Goal: Check status: Check status

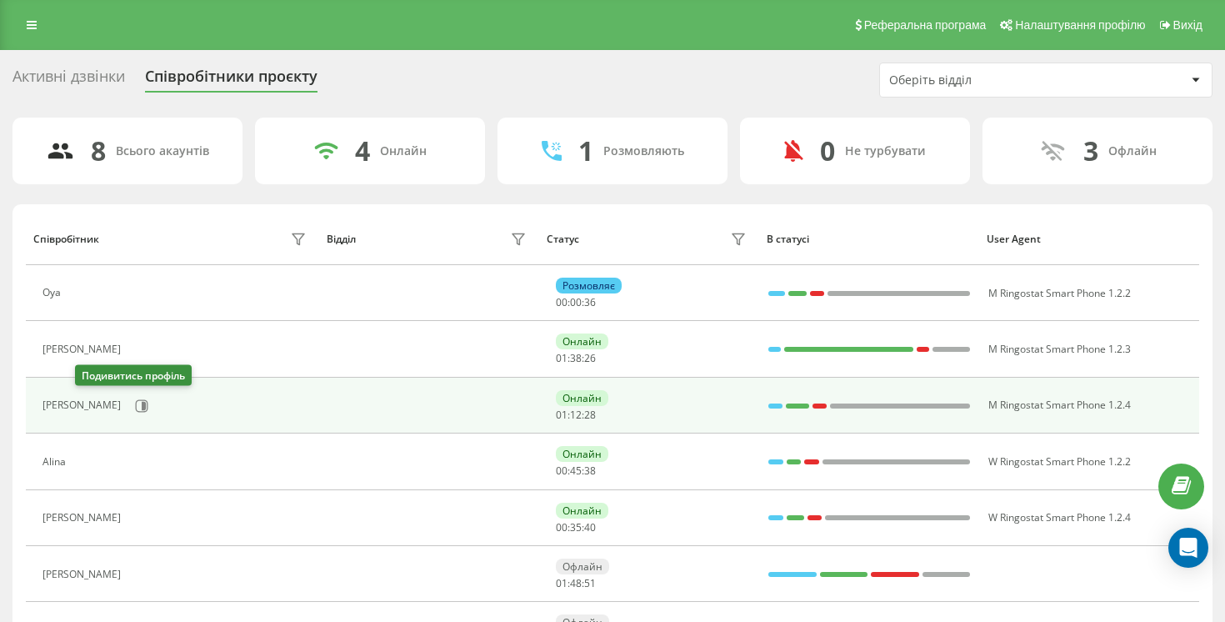
click at [79, 415] on div "[PERSON_NAME]" at bounding box center [177, 406] width 268 height 28
click at [129, 413] on button at bounding box center [141, 405] width 25 height 25
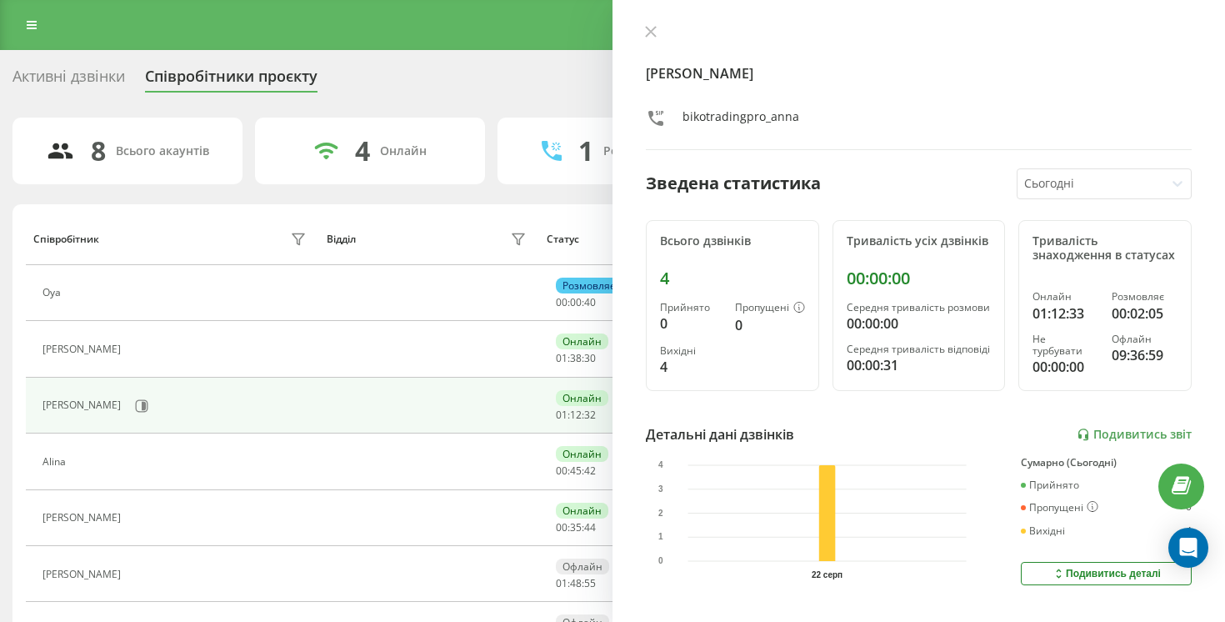
click at [648, 24] on div "[PERSON_NAME] Зведена статистика Сьогодні Всього дзвінків 4 Прийнято 0 Пропущен…" at bounding box center [919, 311] width 613 height 622
click at [663, 38] on div at bounding box center [919, 33] width 546 height 17
click at [662, 38] on div at bounding box center [919, 33] width 546 height 17
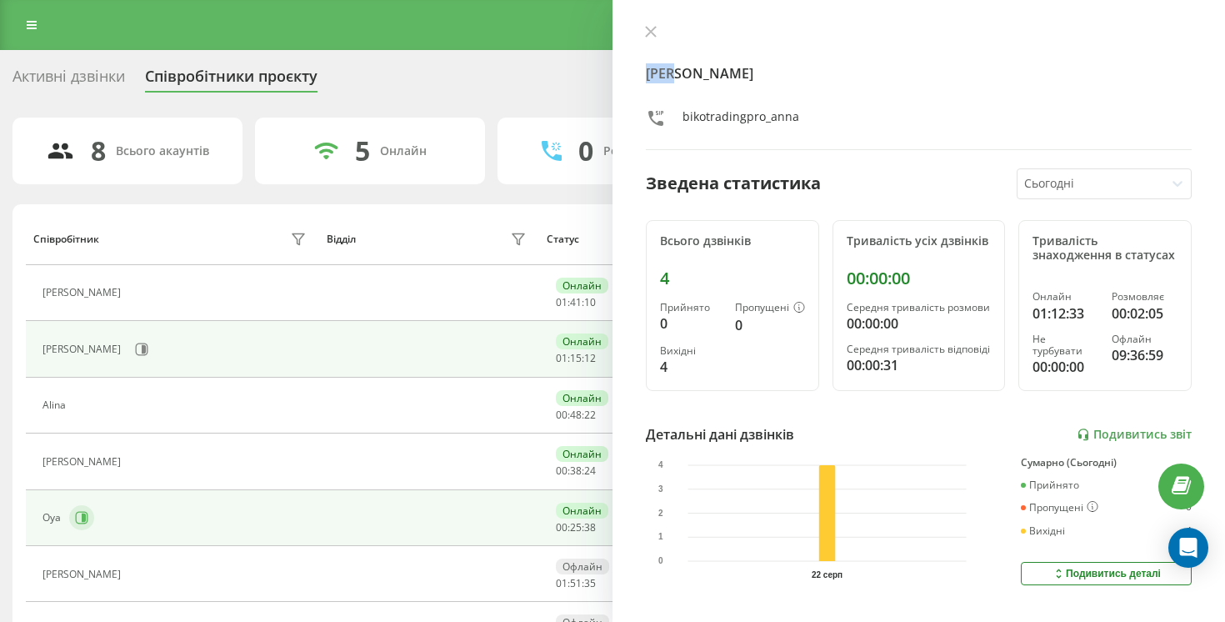
click at [78, 527] on button at bounding box center [81, 517] width 25 height 25
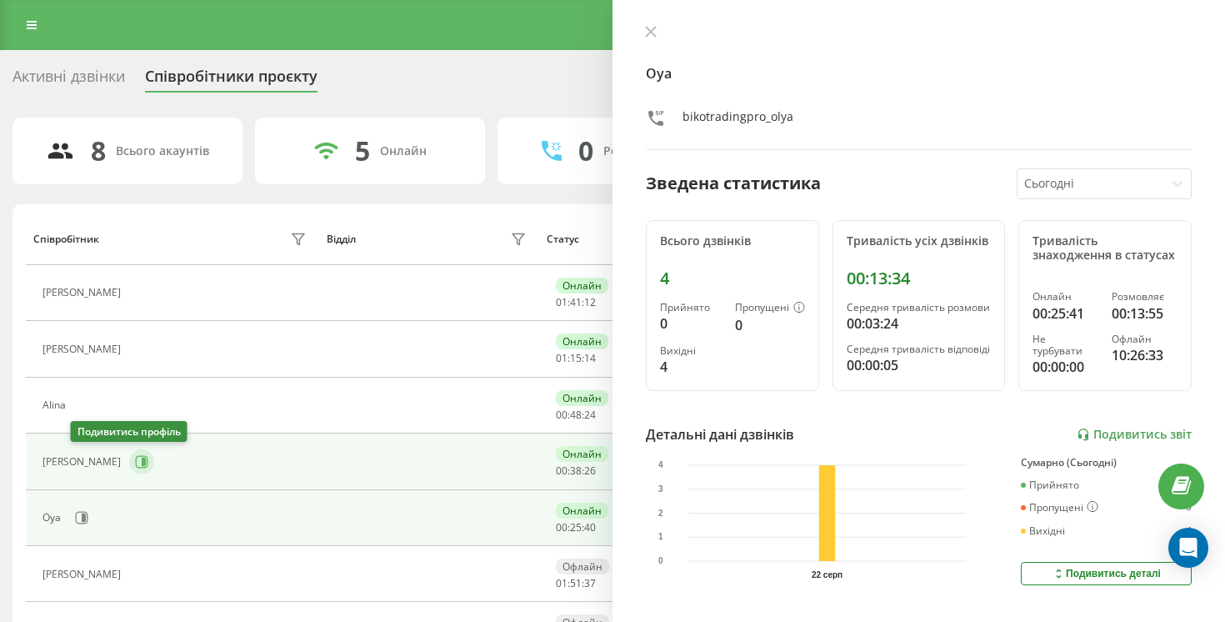
click at [129, 473] on button at bounding box center [141, 461] width 25 height 25
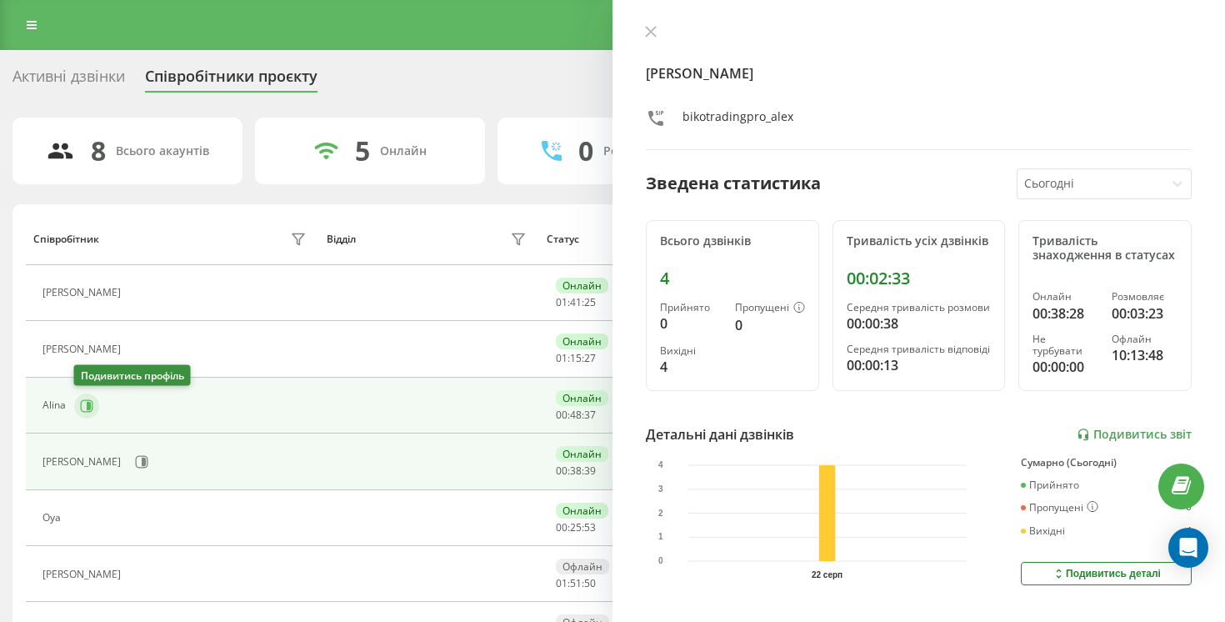
click at [84, 412] on button at bounding box center [86, 405] width 25 height 25
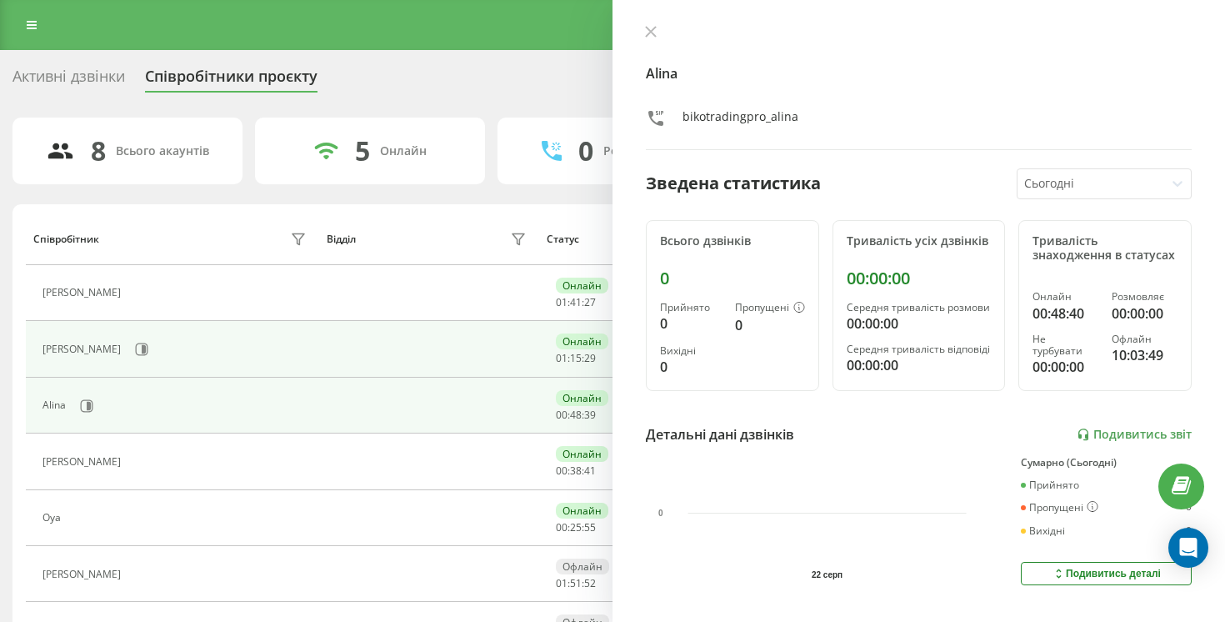
click at [92, 332] on td "[PERSON_NAME]" at bounding box center [172, 349] width 293 height 56
click at [129, 340] on button at bounding box center [141, 349] width 25 height 25
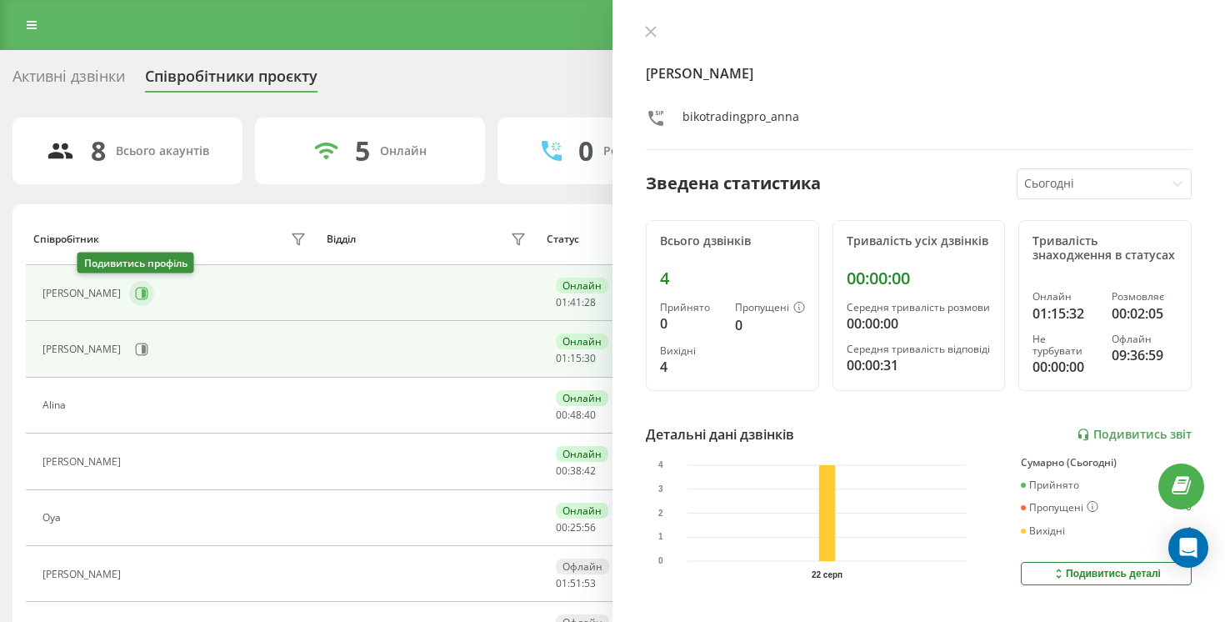
click at [142, 297] on icon at bounding box center [144, 293] width 4 height 8
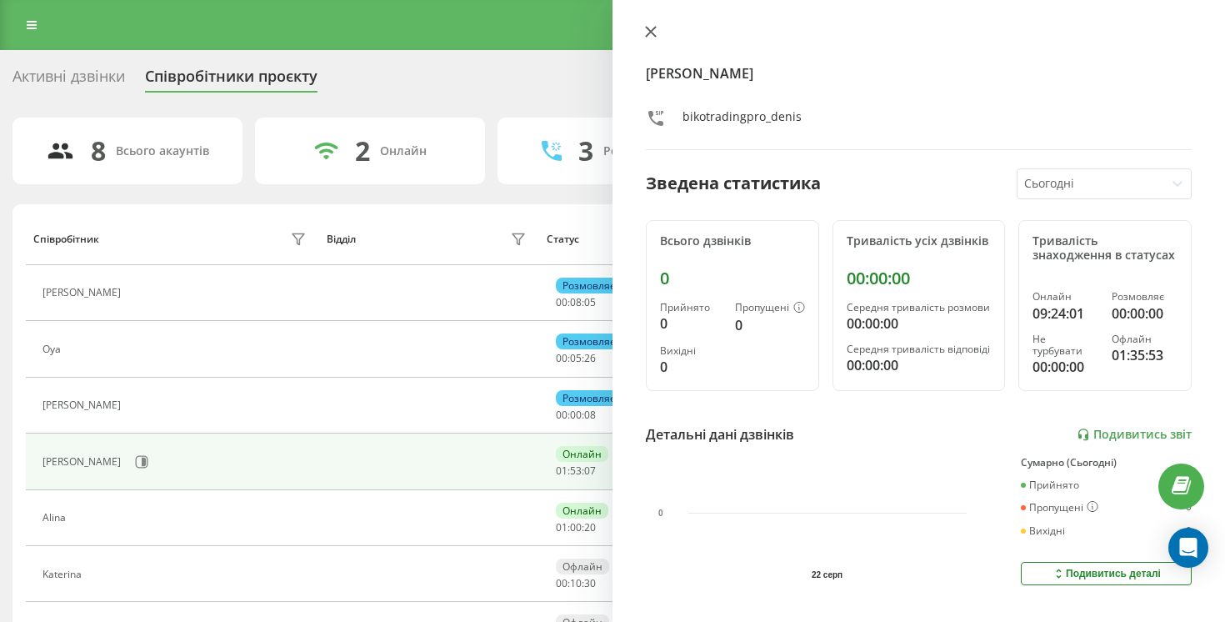
click at [647, 29] on icon at bounding box center [651, 32] width 12 height 12
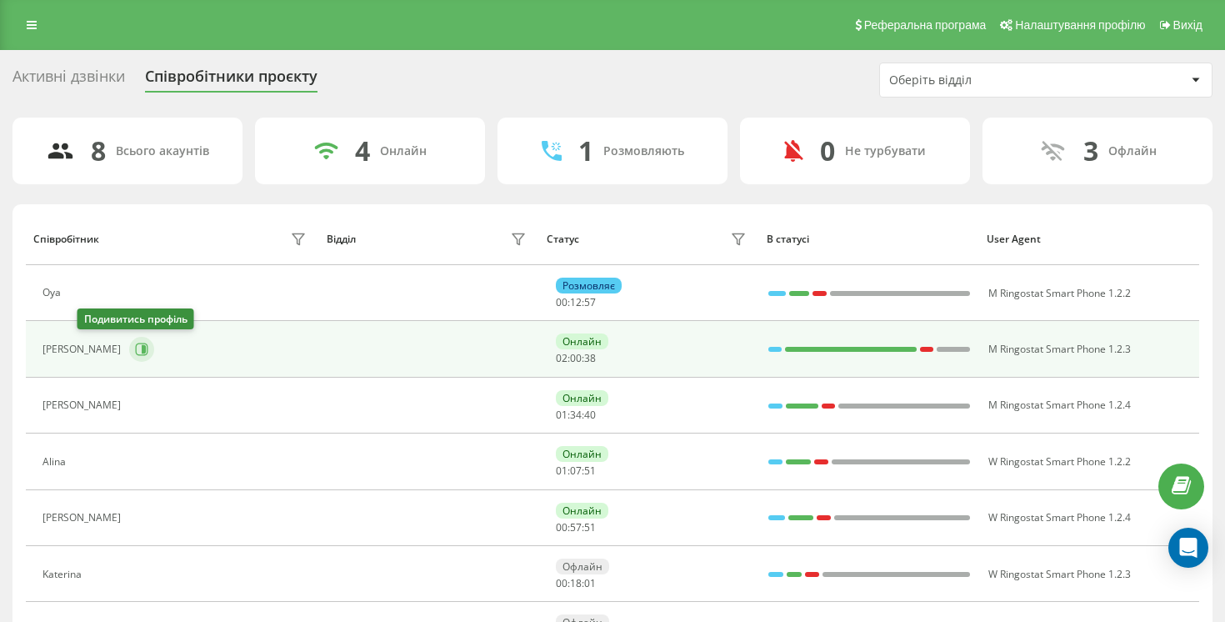
click at [129, 357] on button at bounding box center [141, 349] width 25 height 25
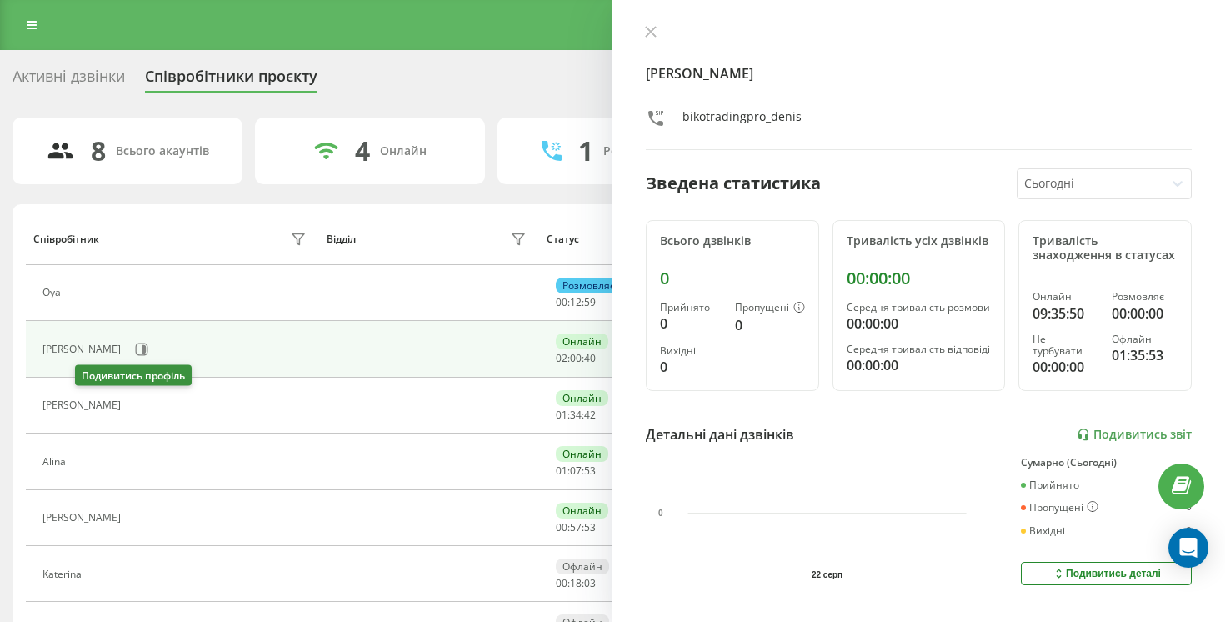
click at [133, 405] on icon at bounding box center [139, 405] width 13 height 13
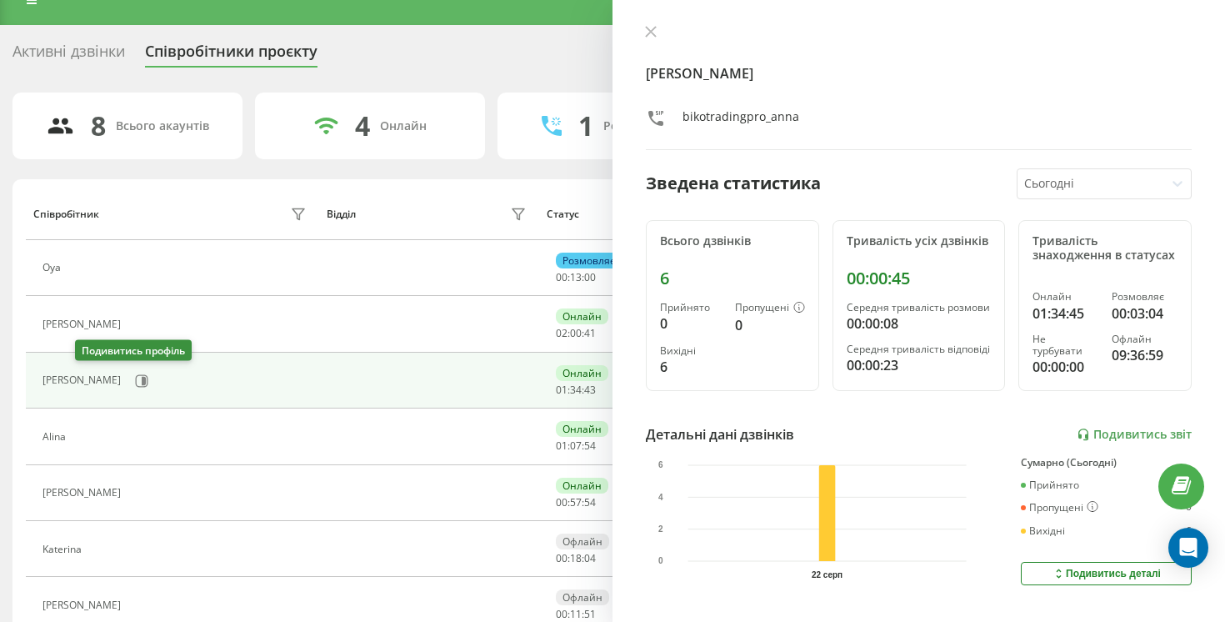
scroll to position [31, 0]
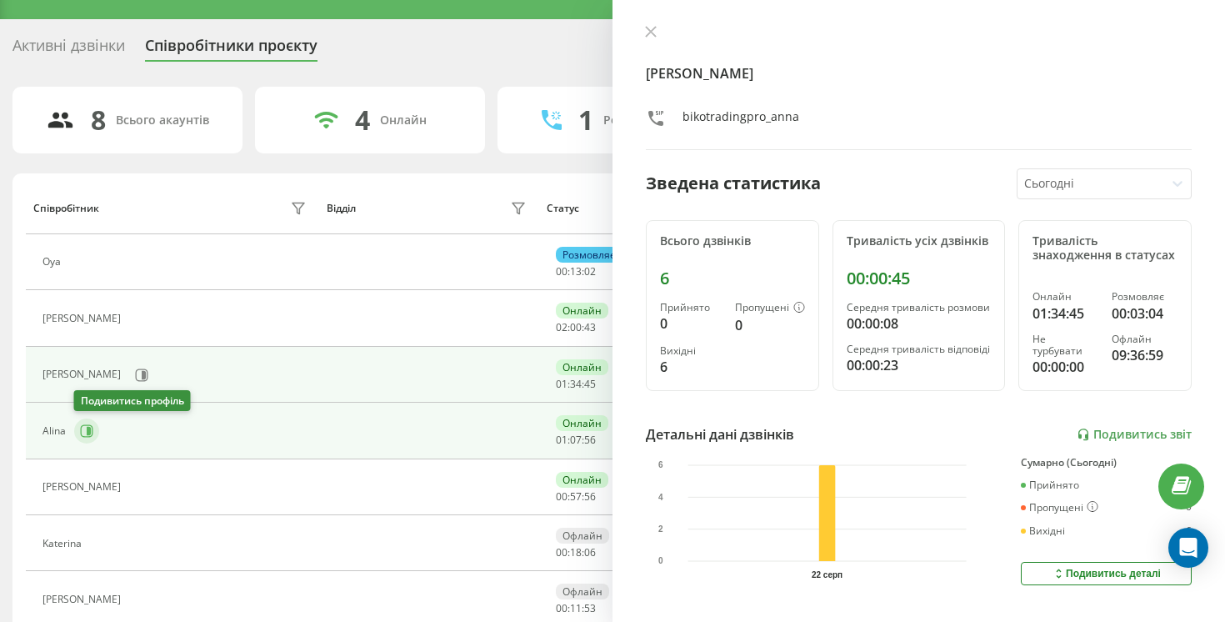
click at [75, 437] on button at bounding box center [86, 430] width 25 height 25
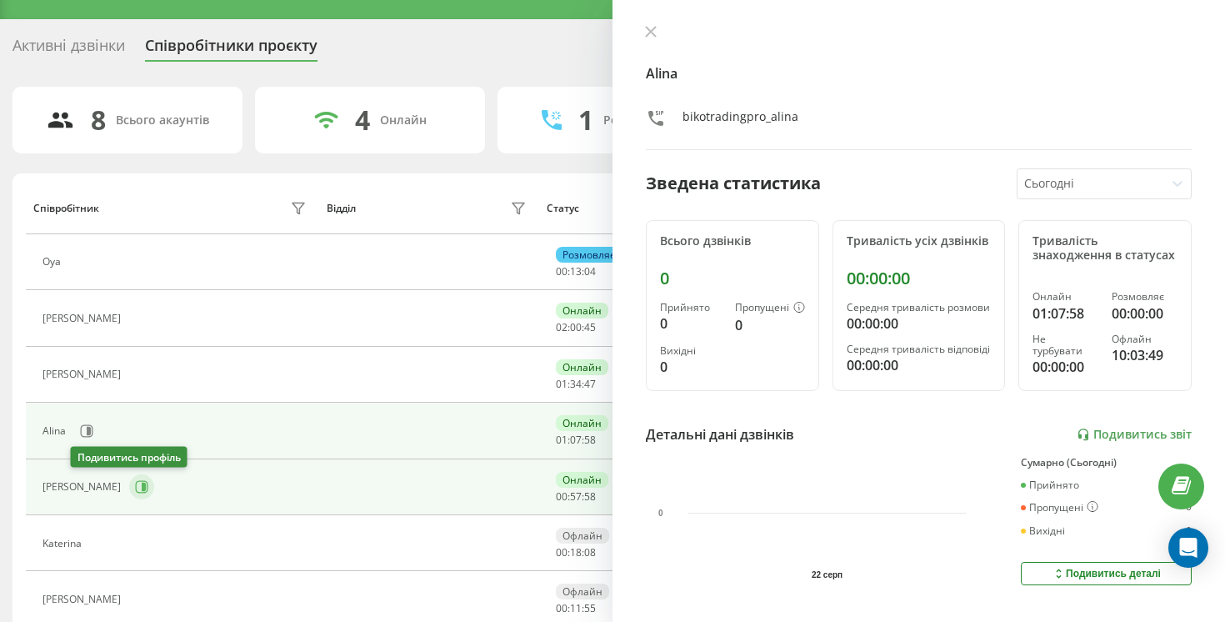
click at [135, 488] on icon at bounding box center [141, 486] width 13 height 13
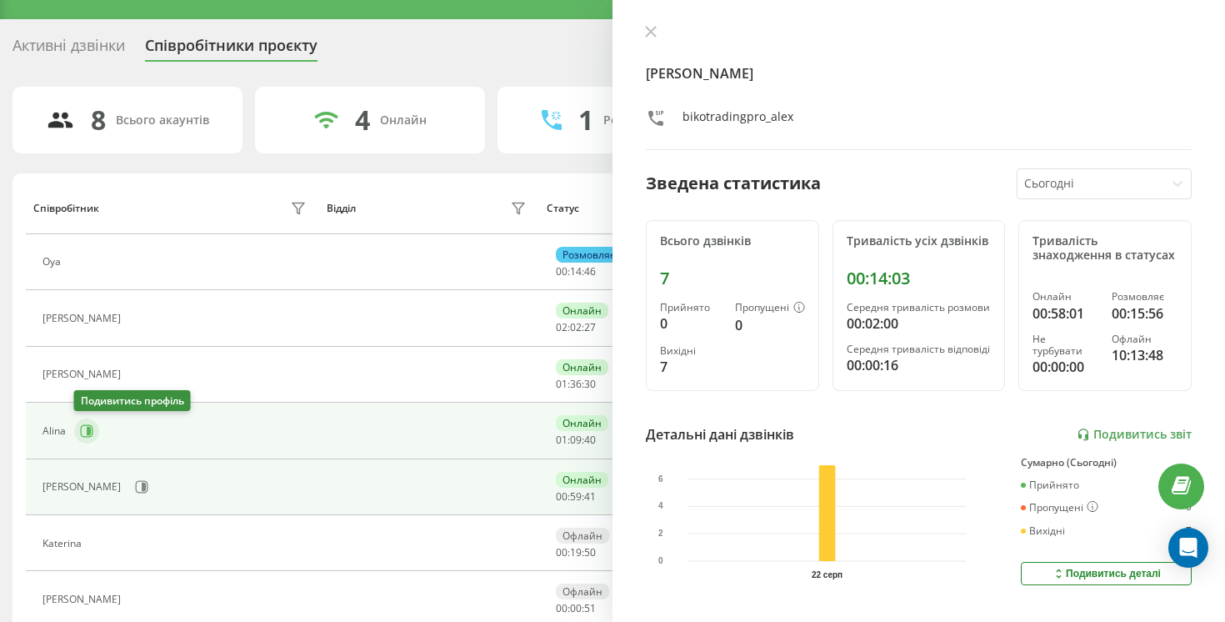
click at [90, 428] on icon at bounding box center [89, 431] width 4 height 8
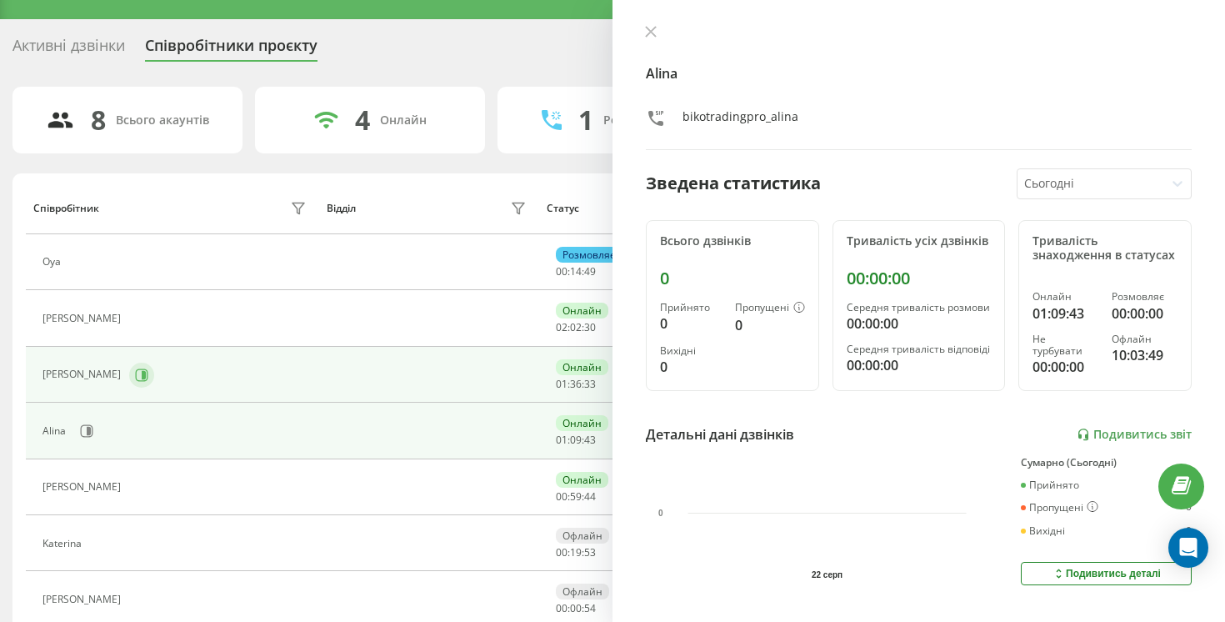
click at [129, 385] on button at bounding box center [141, 375] width 25 height 25
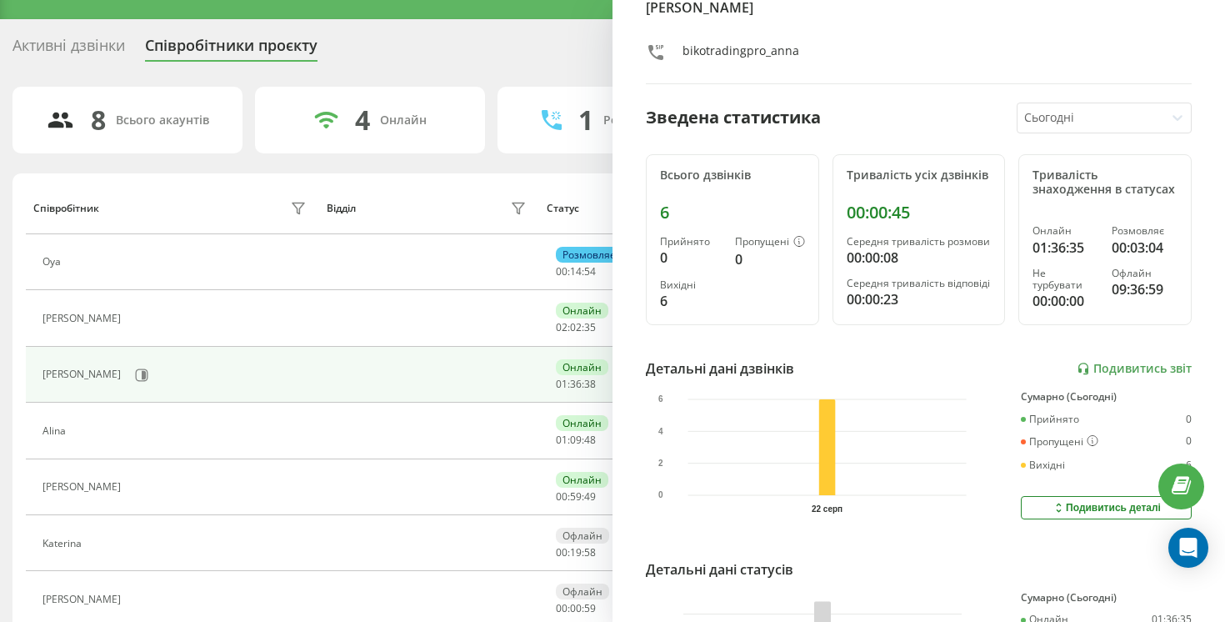
scroll to position [73, 0]
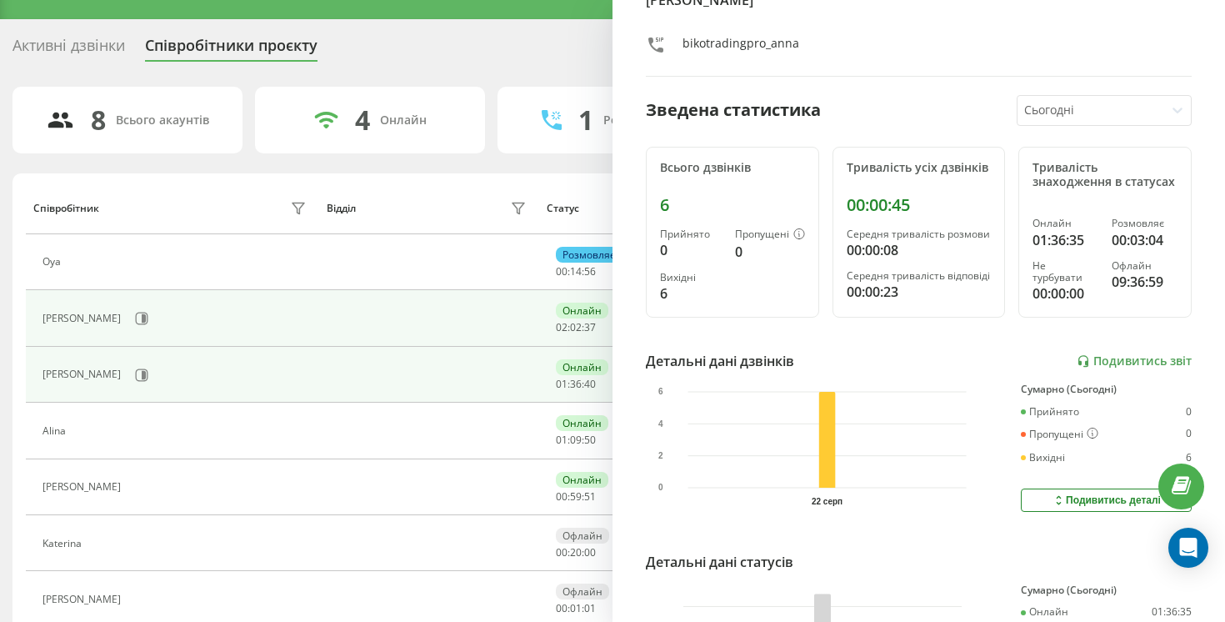
click at [104, 310] on div "[PERSON_NAME]" at bounding box center [177, 318] width 268 height 28
click at [129, 308] on button at bounding box center [141, 318] width 25 height 25
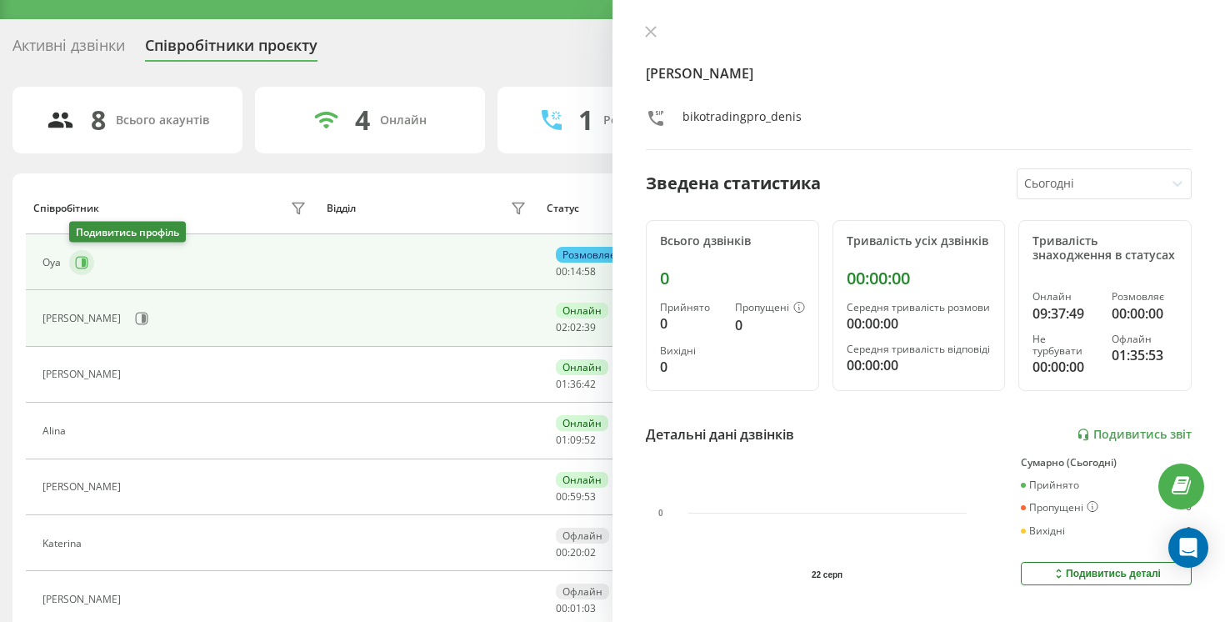
click at [81, 270] on button at bounding box center [81, 262] width 25 height 25
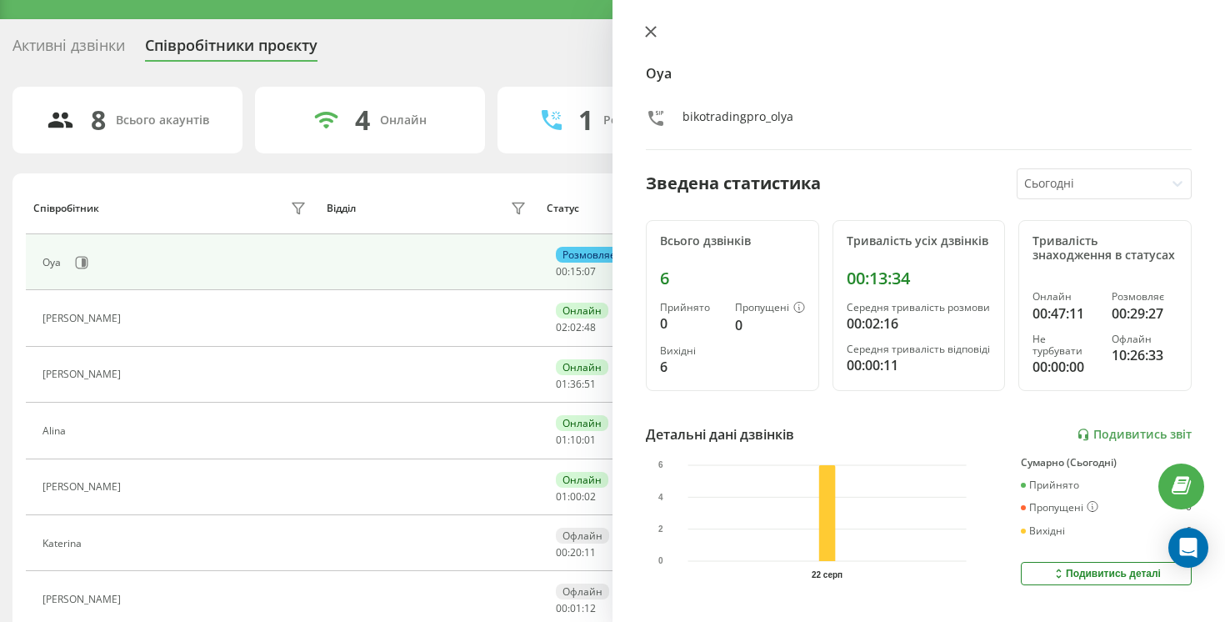
click at [640, 37] on button at bounding box center [651, 33] width 22 height 16
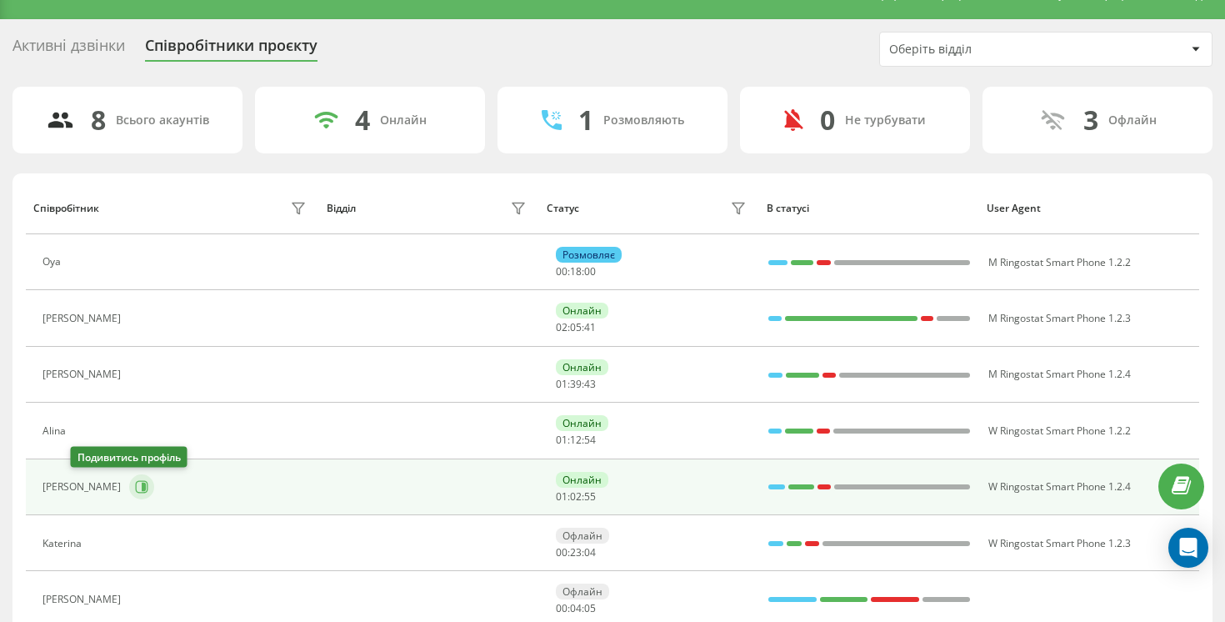
click at [142, 488] on icon at bounding box center [144, 487] width 4 height 8
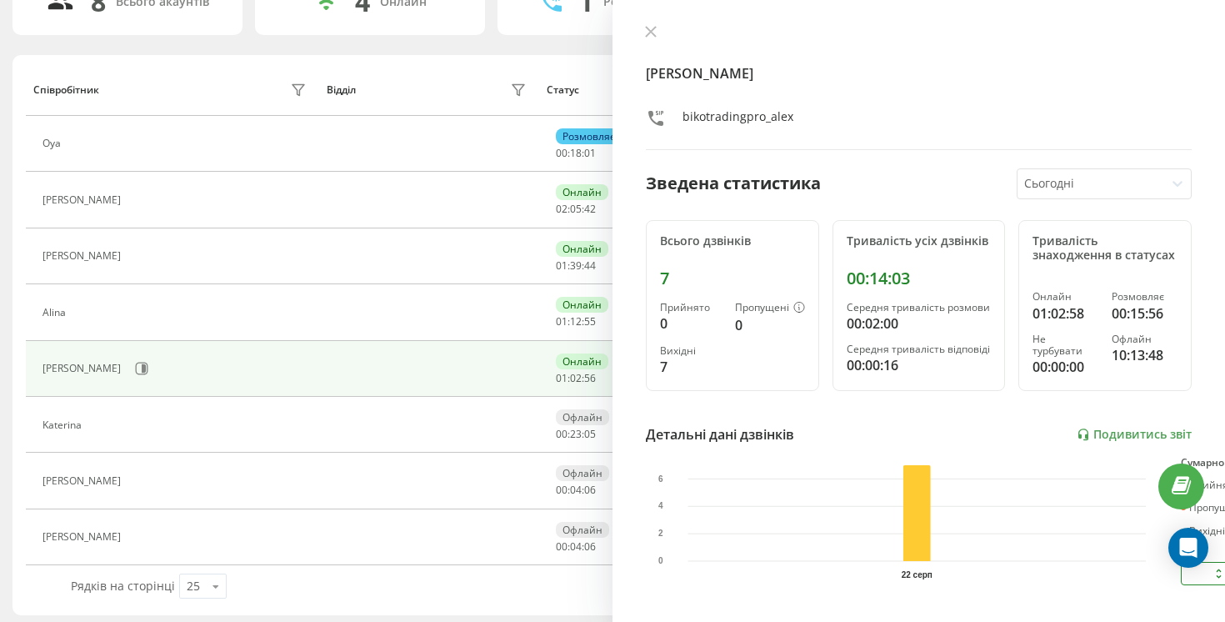
scroll to position [155, 0]
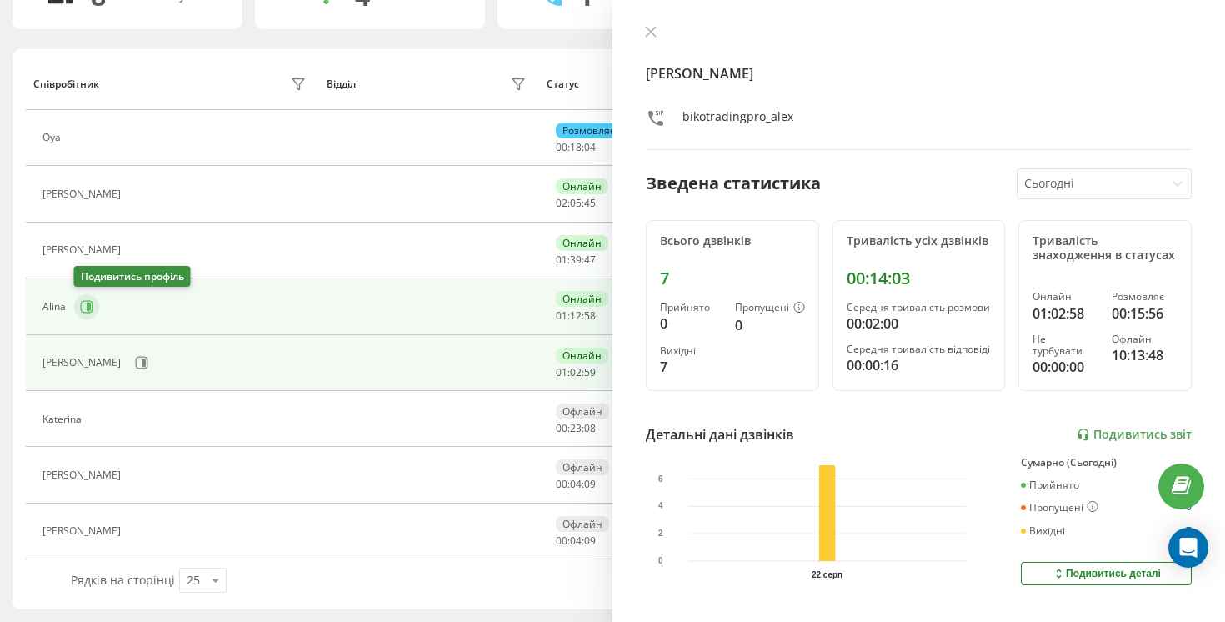
click at [80, 311] on icon at bounding box center [86, 306] width 13 height 13
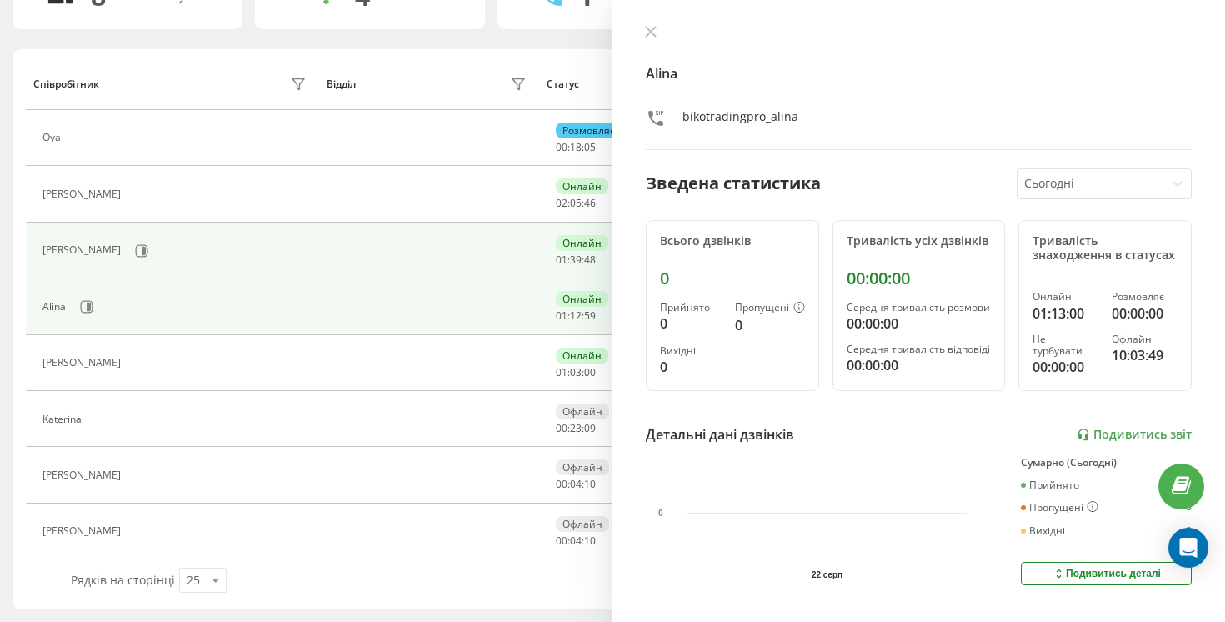
click at [93, 267] on td "[PERSON_NAME]" at bounding box center [172, 251] width 293 height 56
click at [129, 258] on button at bounding box center [141, 250] width 25 height 25
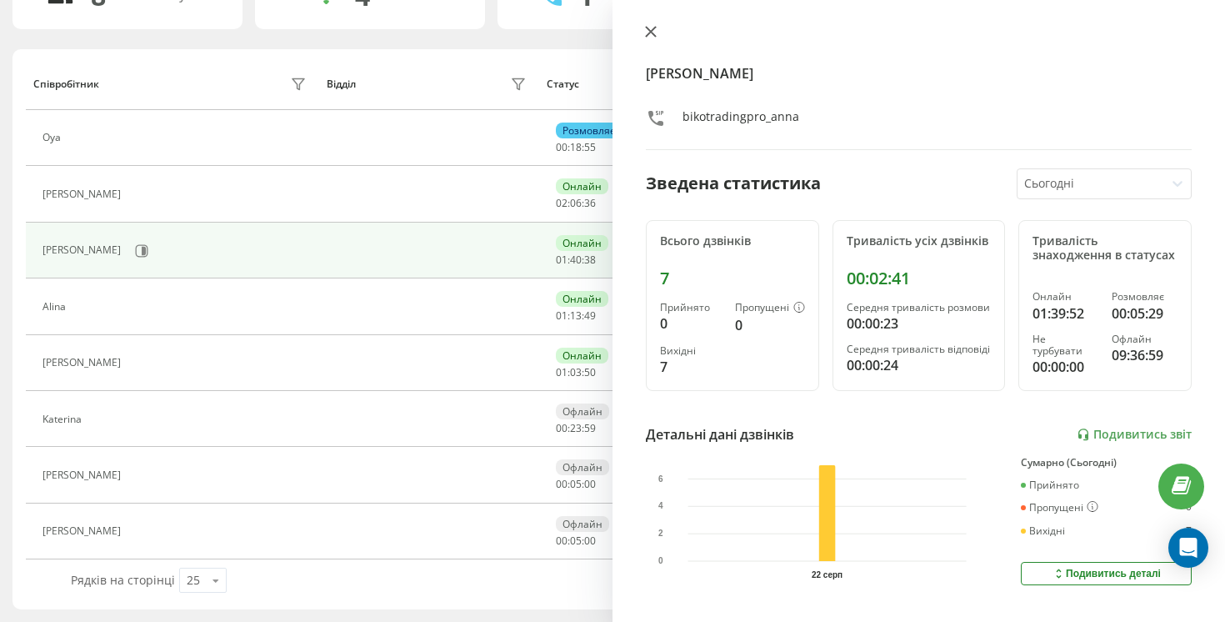
click at [647, 38] on button at bounding box center [651, 33] width 22 height 16
